Goal: Task Accomplishment & Management: Use online tool/utility

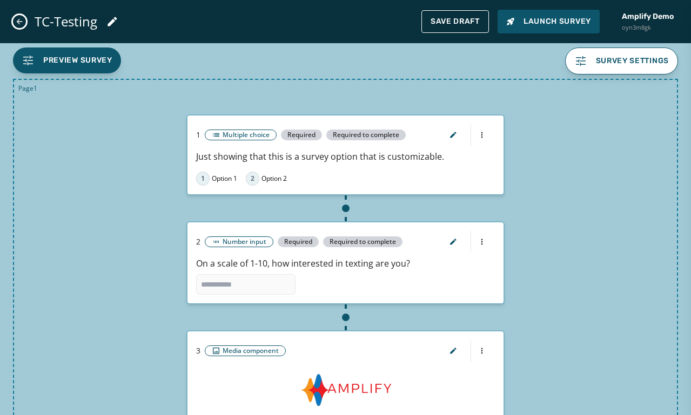
click at [20, 20] on icon "Close admin drawer" at bounding box center [19, 21] width 9 height 9
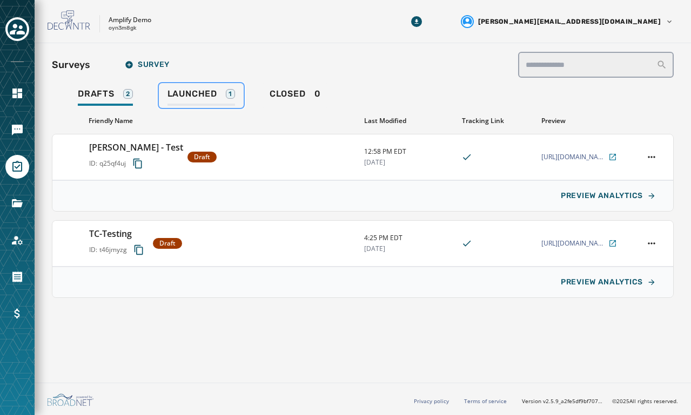
click at [182, 91] on span "Launched" at bounding box center [192, 94] width 50 height 11
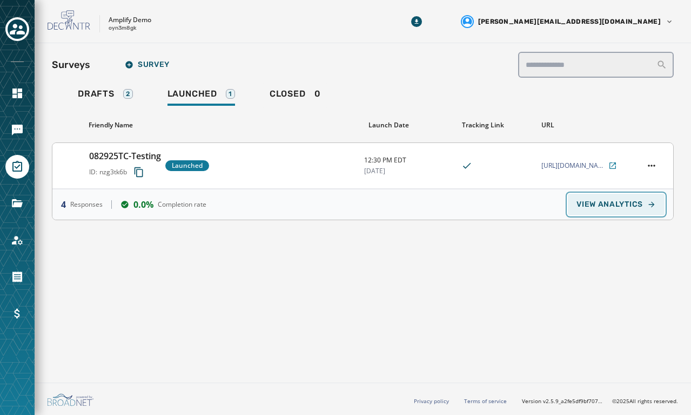
click at [592, 198] on button "VIEW ANALYTICS" at bounding box center [616, 205] width 97 height 22
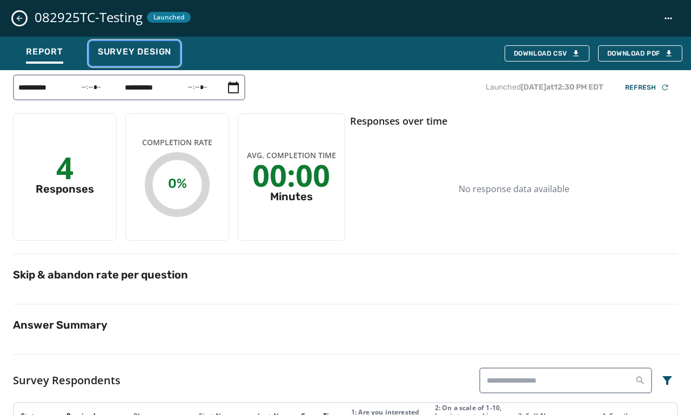
click at [129, 53] on span "Survey Design" at bounding box center [134, 51] width 73 height 11
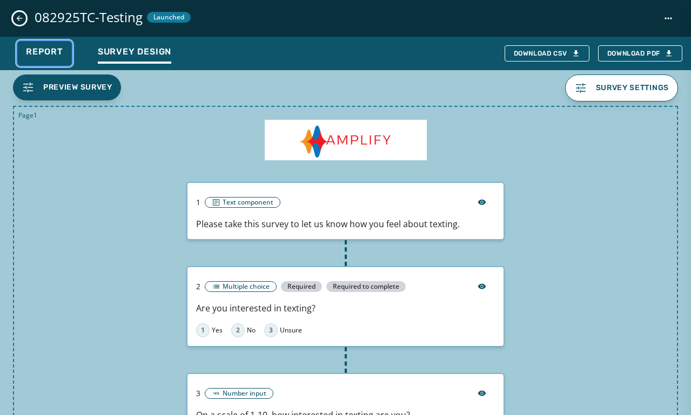
click at [53, 53] on span "Report" at bounding box center [44, 51] width 37 height 11
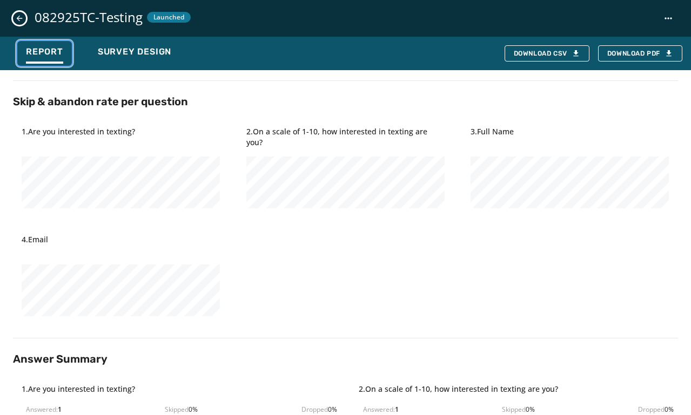
scroll to position [180, 0]
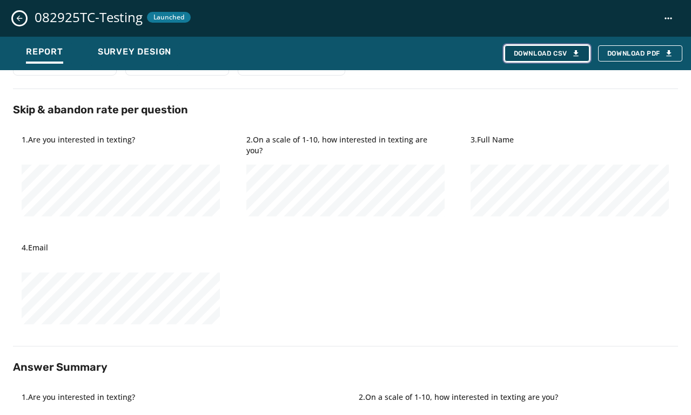
click at [531, 55] on div "Download CSV" at bounding box center [547, 53] width 66 height 9
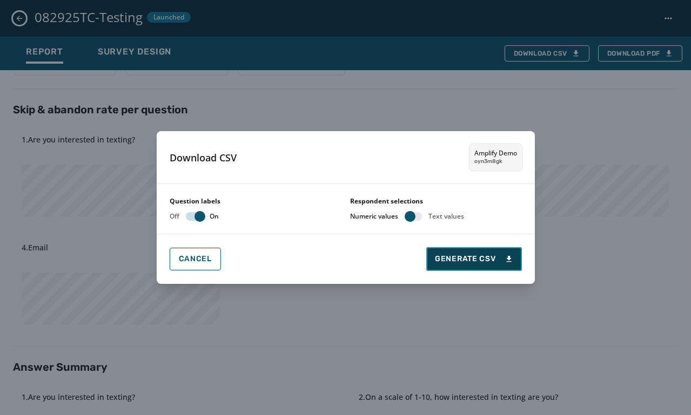
click at [476, 262] on span "Generate CSV" at bounding box center [474, 259] width 78 height 11
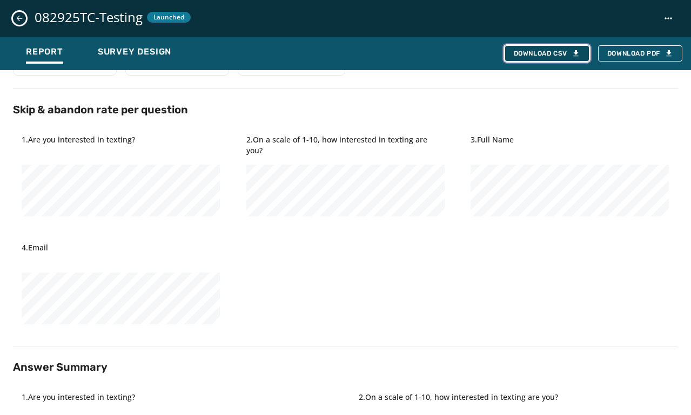
click at [562, 51] on div "Download CSV" at bounding box center [547, 53] width 66 height 9
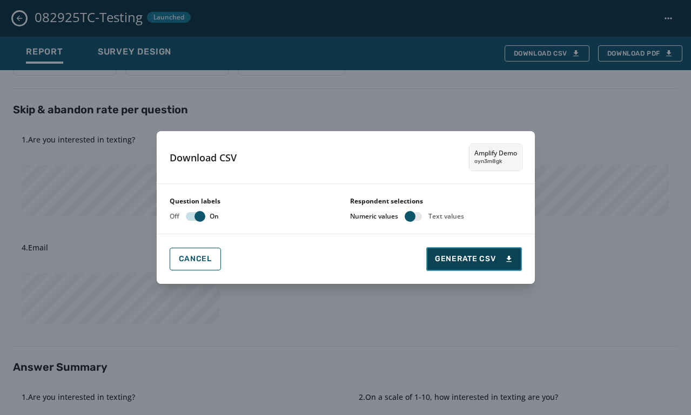
click at [481, 264] on span "Generate CSV" at bounding box center [474, 259] width 78 height 11
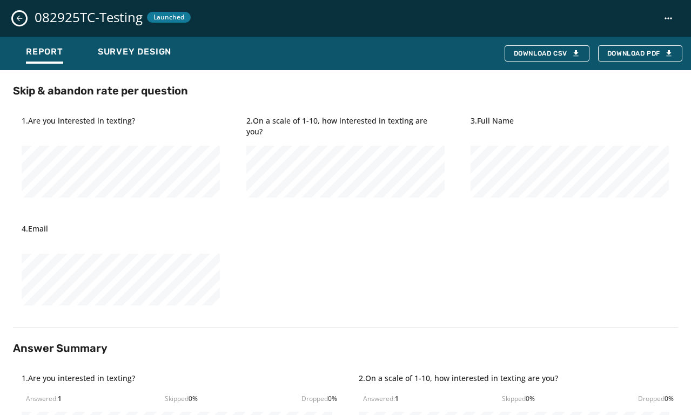
scroll to position [0, 0]
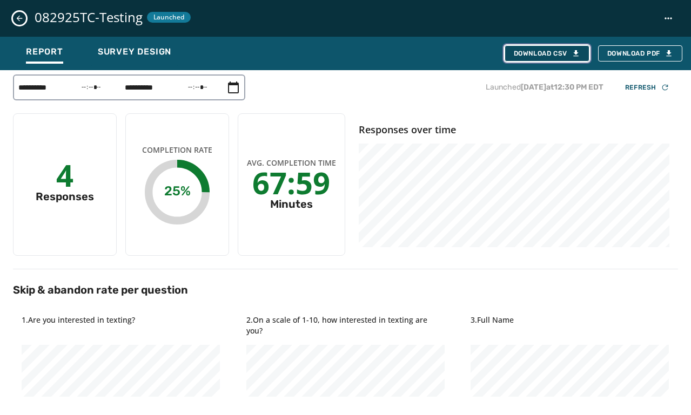
click at [573, 54] on icon "button" at bounding box center [576, 53] width 9 height 9
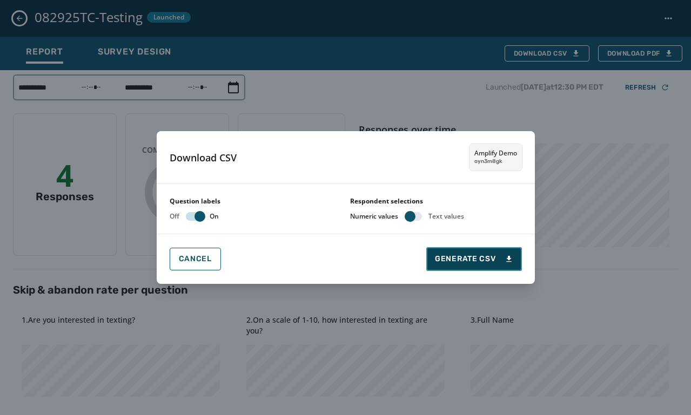
click at [465, 255] on span "Generate CSV" at bounding box center [474, 259] width 78 height 11
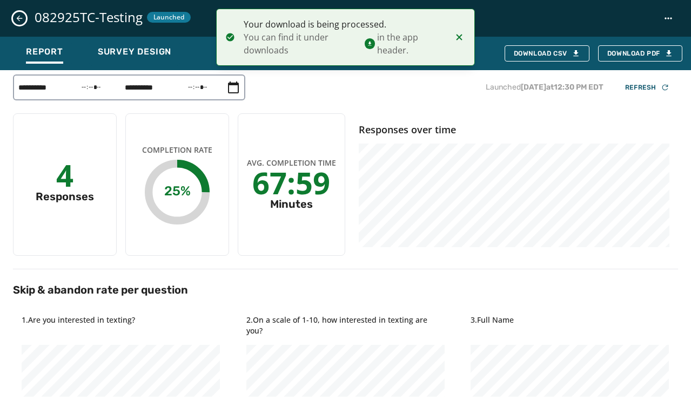
click at [369, 41] on icon "Notifications (F8)" at bounding box center [370, 43] width 10 height 11
click at [370, 48] on icon "Notifications (F8)" at bounding box center [370, 43] width 10 height 11
click at [371, 48] on icon "Notifications (F8)" at bounding box center [370, 43] width 10 height 11
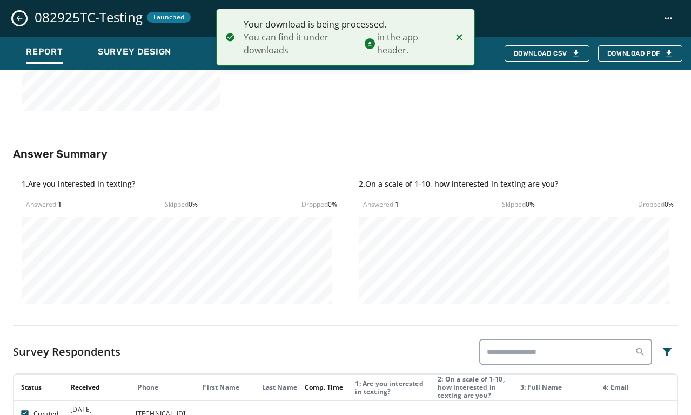
scroll to position [395, 0]
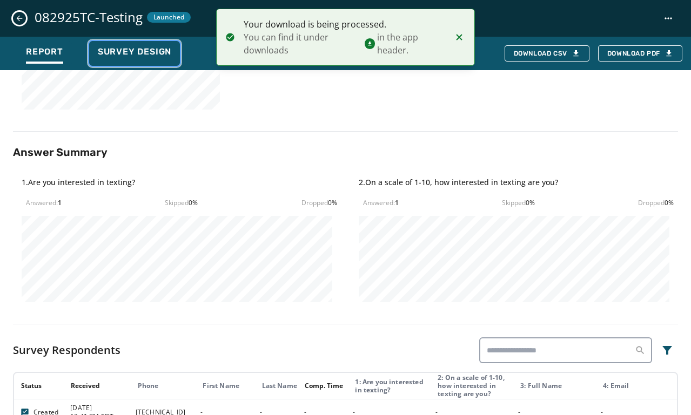
click at [143, 57] on span "Survey Design" at bounding box center [134, 51] width 73 height 11
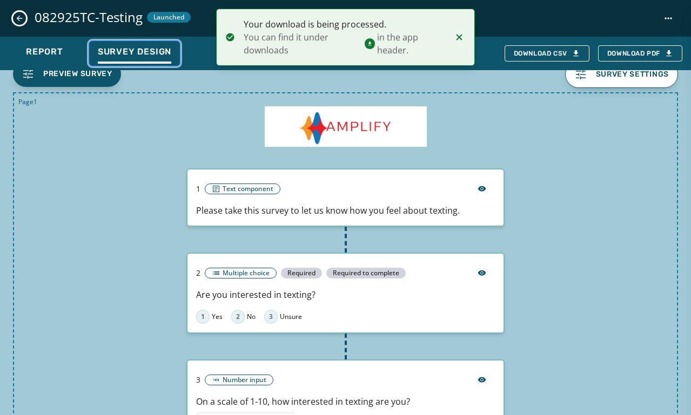
scroll to position [0, 0]
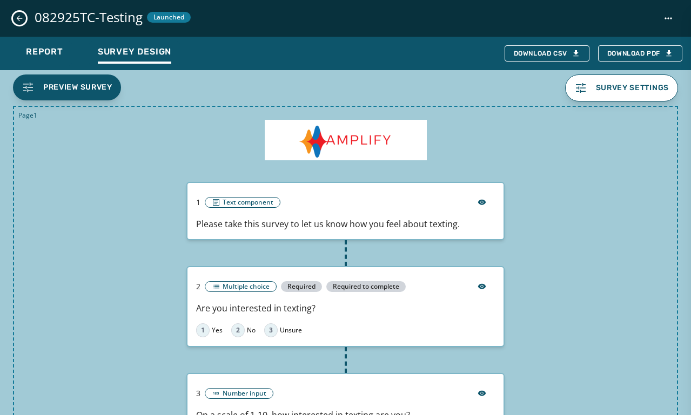
click at [19, 17] on icon "Close survey details drawer" at bounding box center [19, 18] width 9 height 9
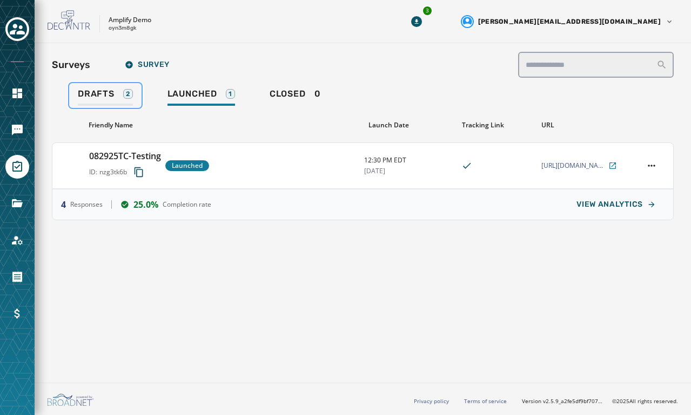
click at [100, 89] on span "Drafts" at bounding box center [96, 94] width 37 height 11
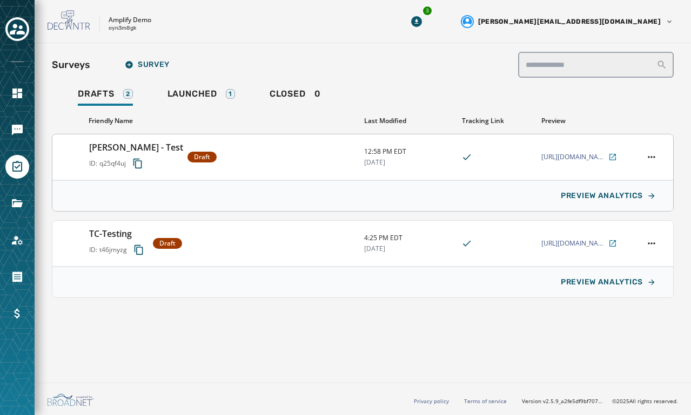
click at [119, 144] on h3 "[PERSON_NAME] - Test" at bounding box center [136, 147] width 94 height 13
type input "**********"
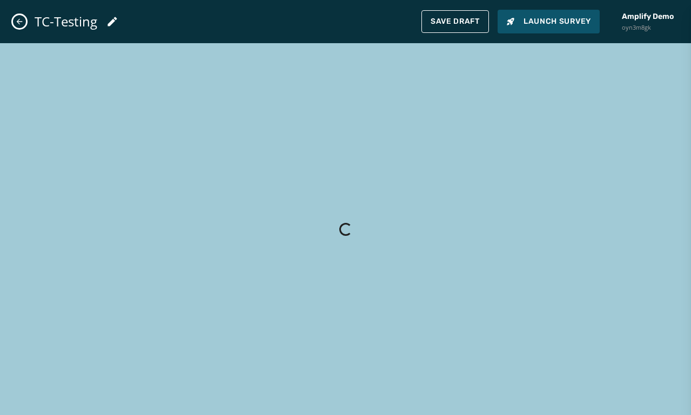
type input "**********"
type input "*********"
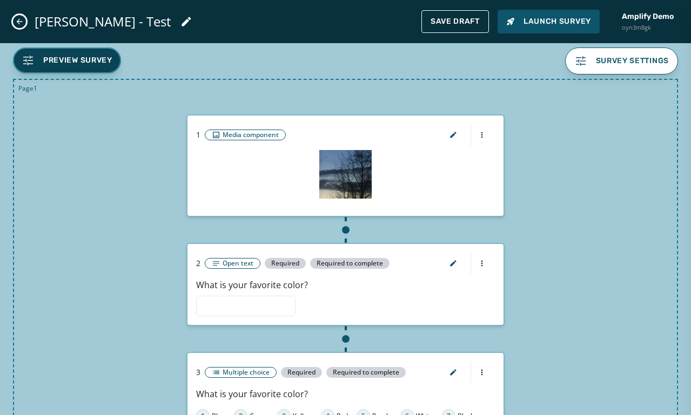
click at [65, 63] on span "Preview Survey" at bounding box center [77, 60] width 69 height 11
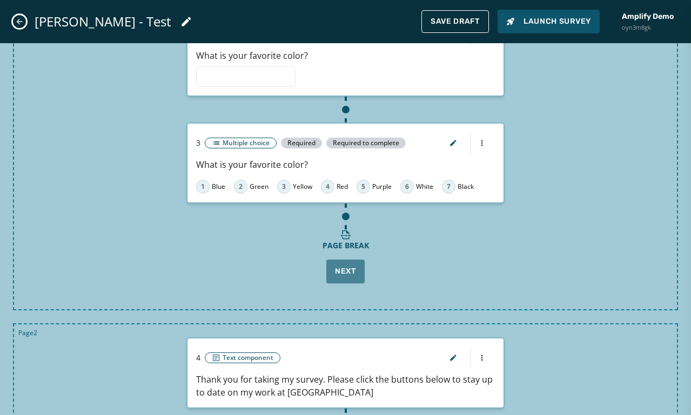
scroll to position [382, 0]
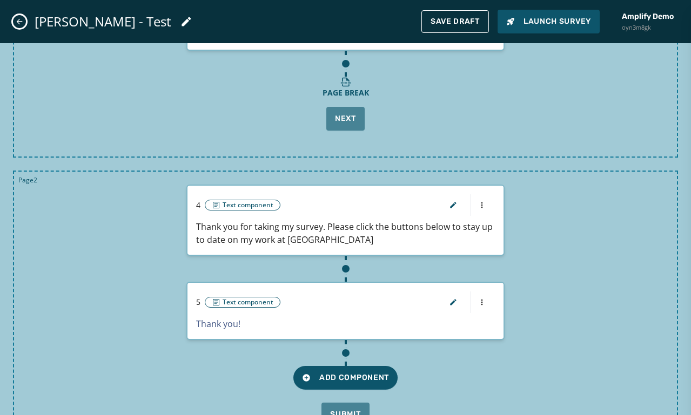
click at [19, 23] on icon "Close admin drawer" at bounding box center [19, 21] width 9 height 9
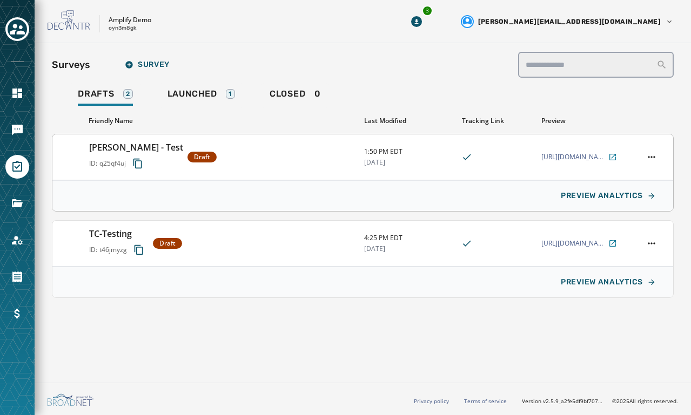
click at [221, 152] on div "[PERSON_NAME] - Test ID: q25qf4uj Draft" at bounding box center [222, 157] width 266 height 32
type input "**********"
type input "*********"
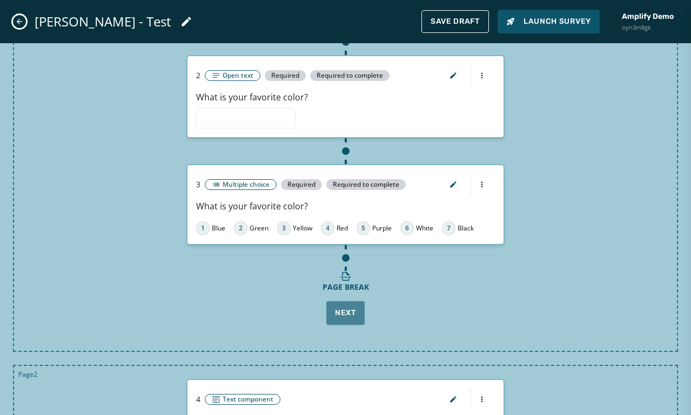
scroll to position [0, 0]
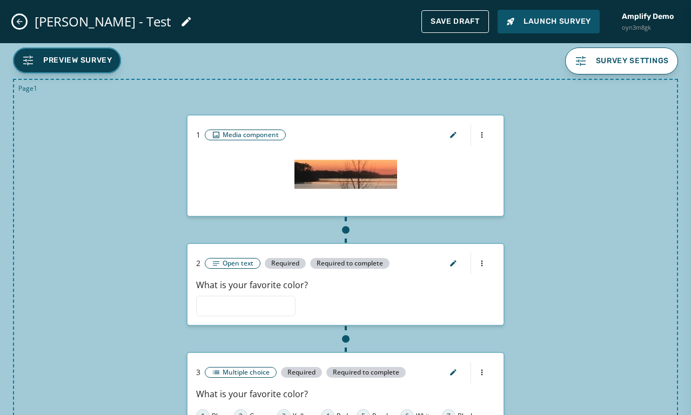
click at [92, 61] on span "Preview Survey" at bounding box center [77, 60] width 69 height 11
click at [19, 18] on icon "Close admin drawer" at bounding box center [19, 21] width 9 height 9
